Goal: Navigation & Orientation: Find specific page/section

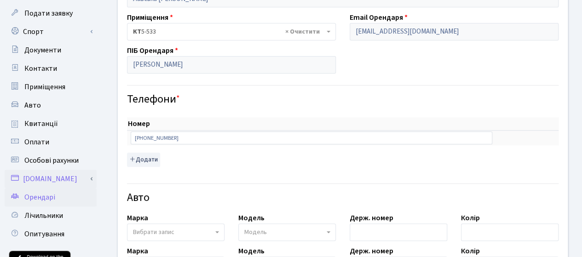
scroll to position [46, 0]
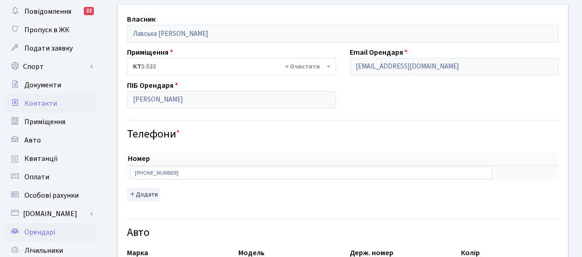
click at [46, 100] on span "Контакти" at bounding box center [40, 104] width 33 height 10
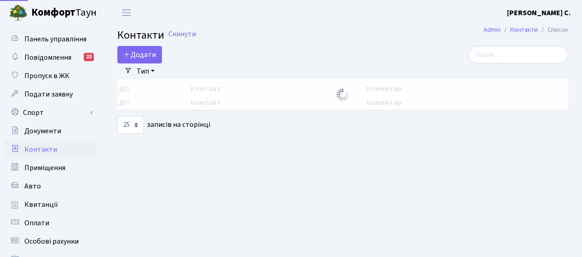
select select "25"
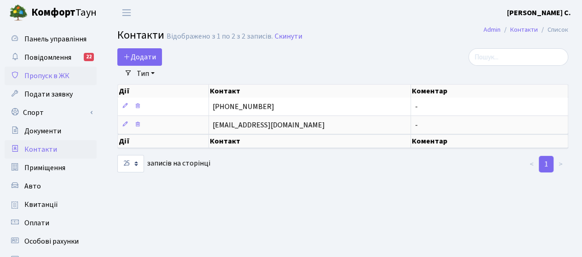
click at [46, 75] on span "Пропуск в ЖК" at bounding box center [46, 76] width 45 height 10
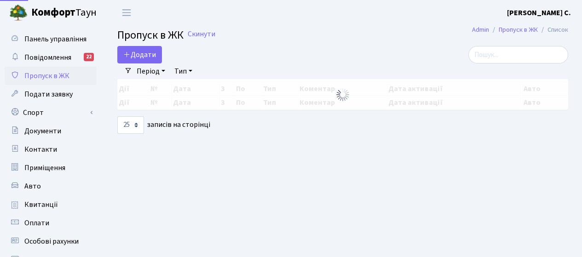
select select "25"
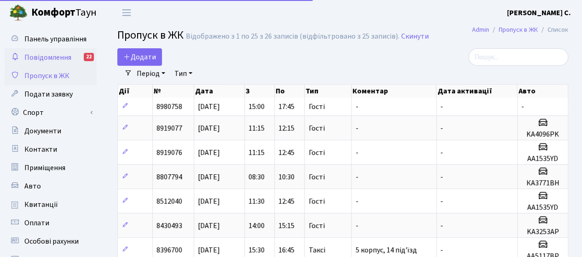
click at [44, 59] on span "Повідомлення" at bounding box center [47, 57] width 47 height 10
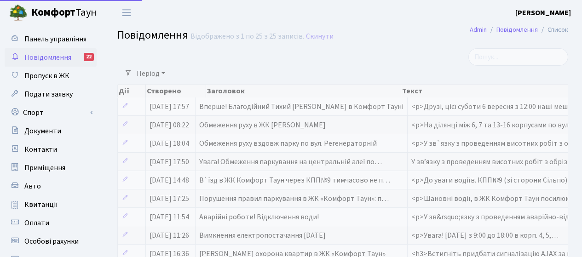
select select "25"
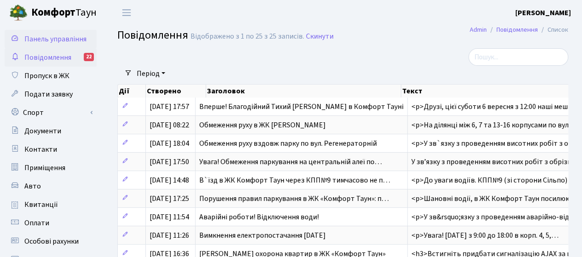
click at [37, 38] on span "Панель управління" at bounding box center [55, 39] width 62 height 10
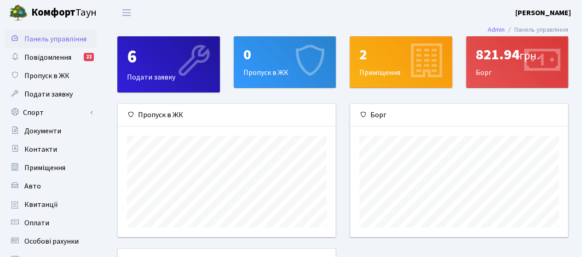
scroll to position [133, 218]
click at [64, 13] on b "Комфорт" at bounding box center [53, 12] width 44 height 15
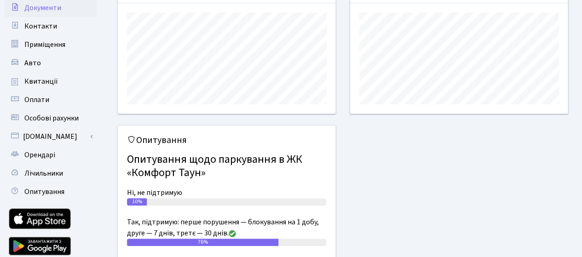
scroll to position [138, 0]
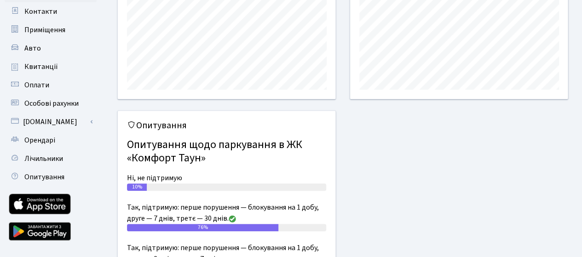
click at [39, 139] on span "Орендарі" at bounding box center [39, 140] width 31 height 10
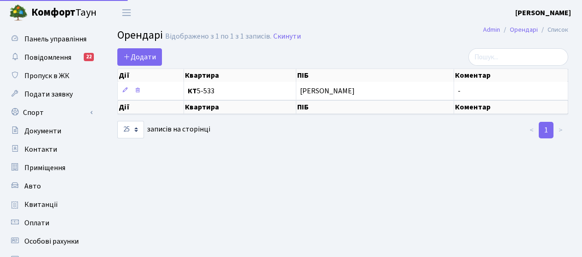
select select "25"
click at [53, 13] on b "Комфорт" at bounding box center [53, 12] width 44 height 15
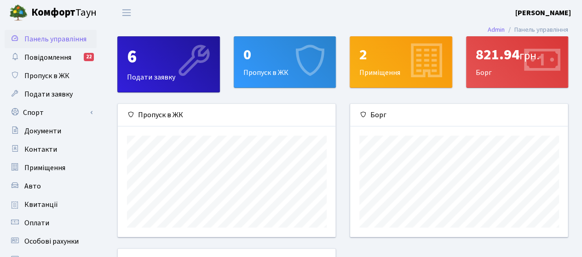
scroll to position [133, 218]
click at [44, 12] on b "Комфорт" at bounding box center [53, 12] width 44 height 15
click at [539, 12] on b "[PERSON_NAME]" at bounding box center [544, 13] width 56 height 10
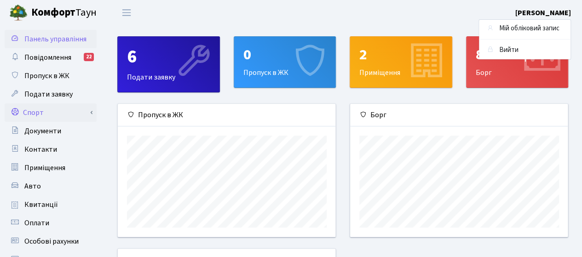
click at [6, 115] on link "Спорт" at bounding box center [51, 113] width 92 height 18
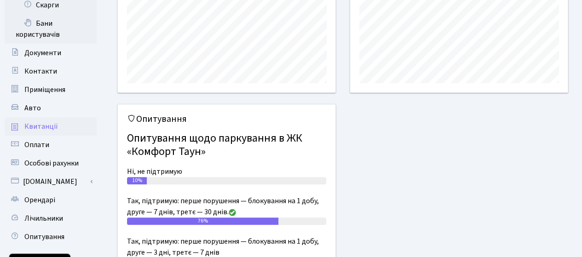
scroll to position [184, 0]
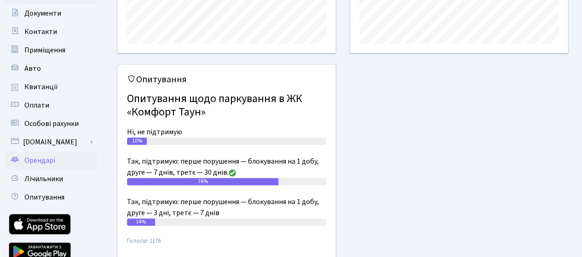
click at [37, 164] on span "Орендарі" at bounding box center [39, 161] width 31 height 10
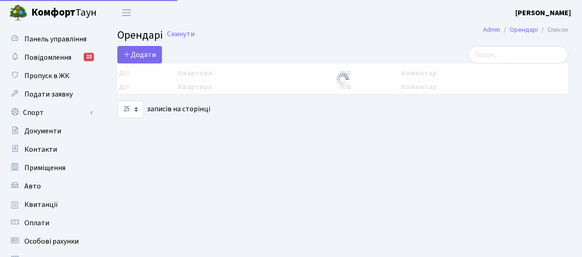
select select "25"
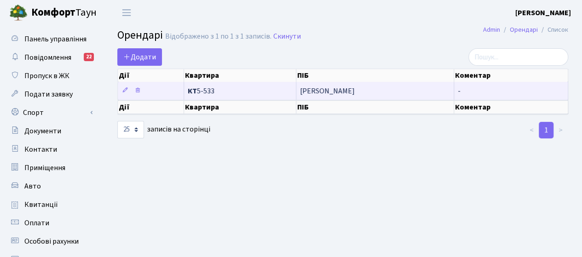
click at [313, 90] on span "Ольга Єрмакова" at bounding box center [375, 90] width 150 height 7
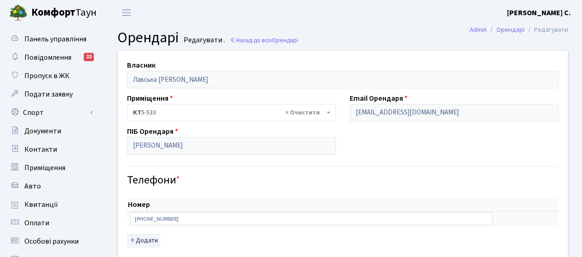
click at [546, 13] on b "[PERSON_NAME] С." at bounding box center [539, 13] width 64 height 10
click at [511, 50] on link "Вийти" at bounding box center [525, 50] width 92 height 14
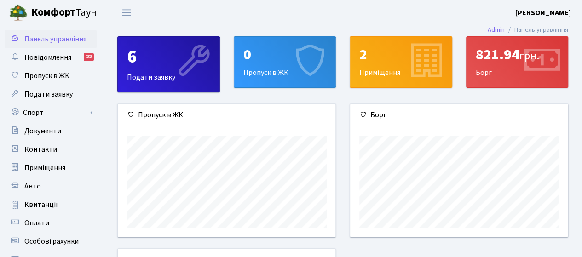
scroll to position [133, 218]
click at [498, 55] on div "821.94 грн." at bounding box center [517, 54] width 83 height 17
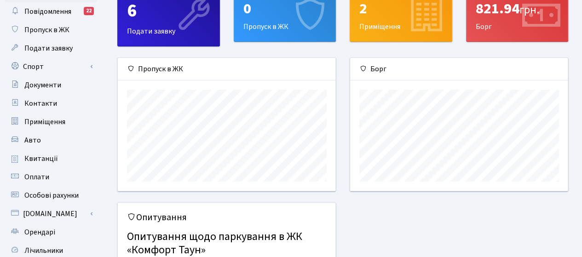
click at [501, 7] on div "821.94 грн." at bounding box center [517, 8] width 83 height 17
